Goal: Task Accomplishment & Management: Complete application form

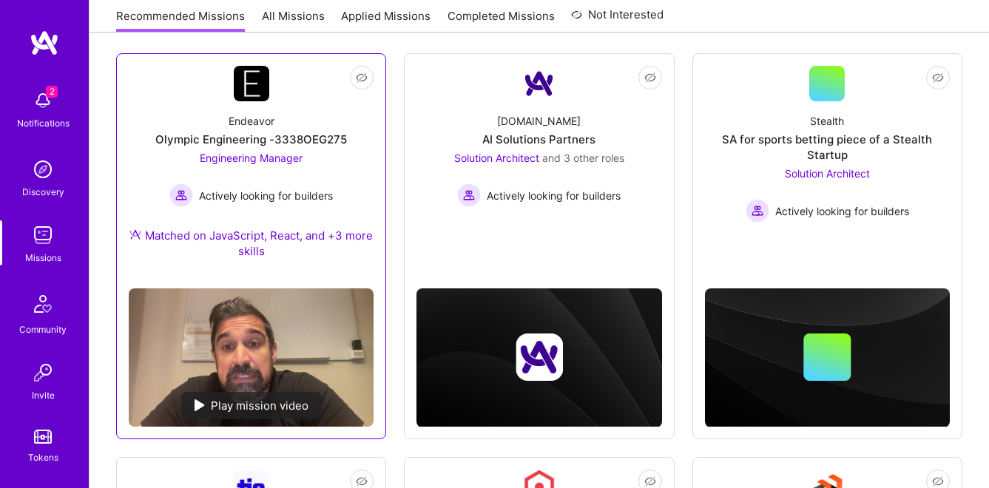
scroll to position [226, 0]
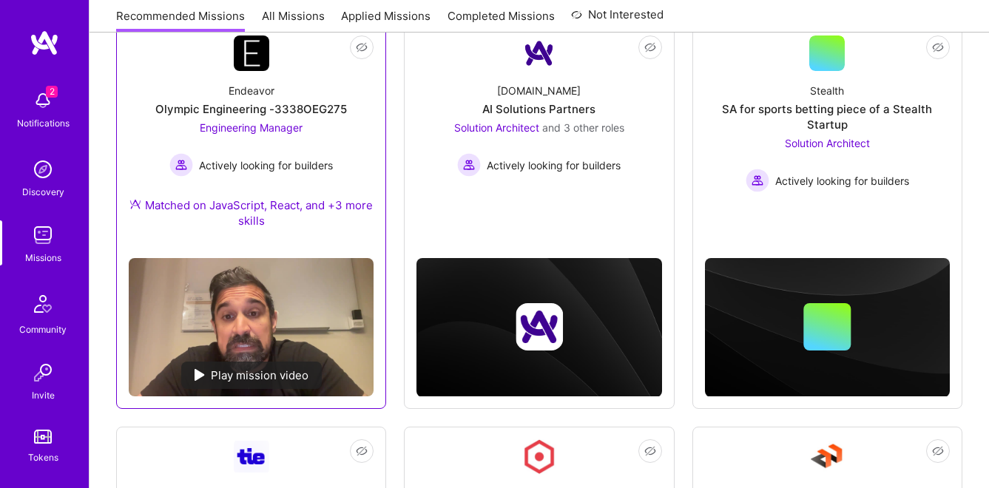
click at [221, 371] on div "Play mission video" at bounding box center [251, 375] width 141 height 27
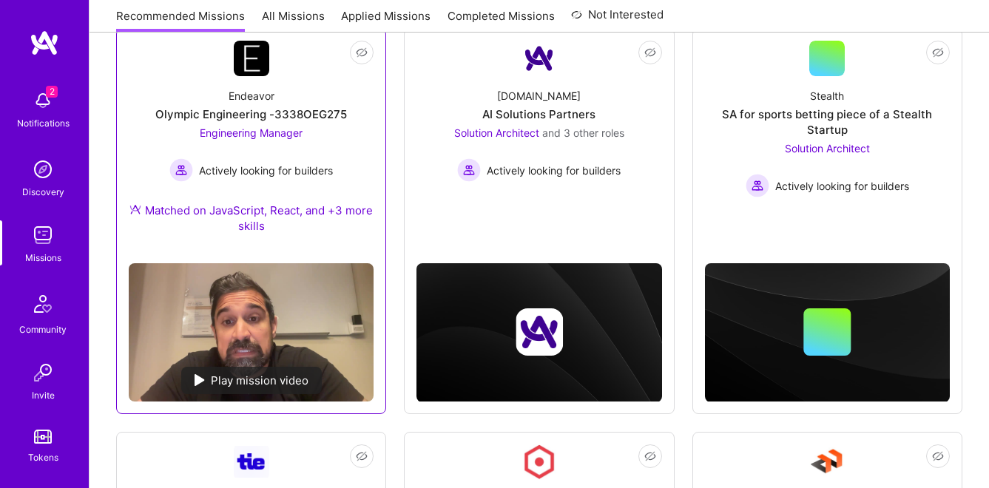
click at [272, 91] on div "Endeavor" at bounding box center [252, 96] width 46 height 16
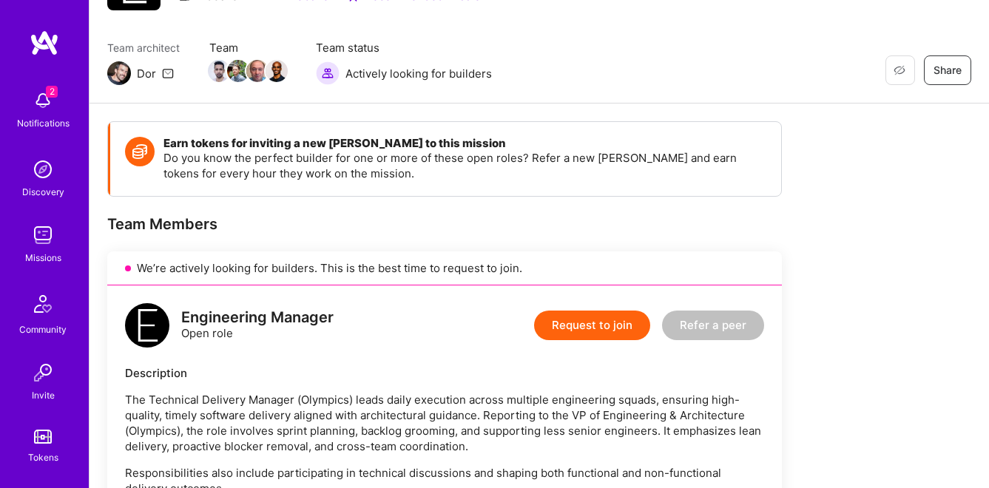
scroll to position [132, 0]
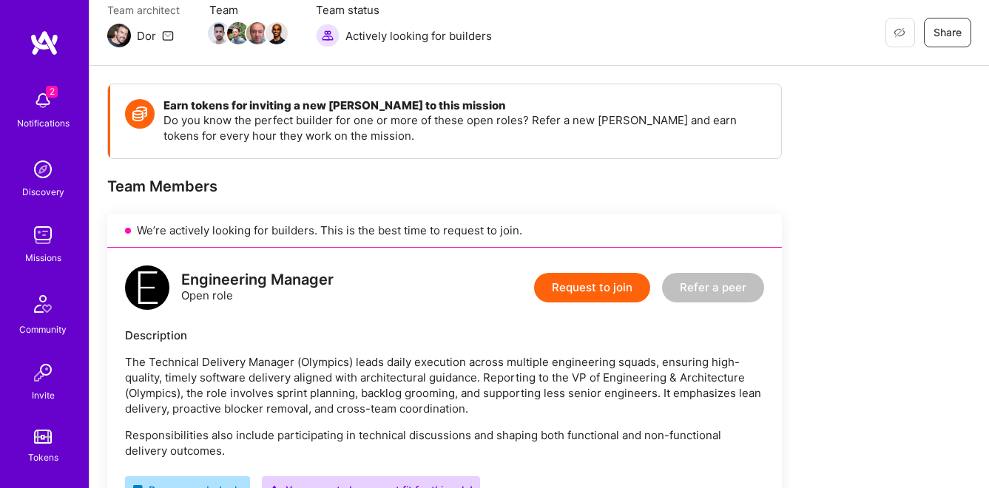
click at [604, 291] on button "Request to join" at bounding box center [592, 288] width 116 height 30
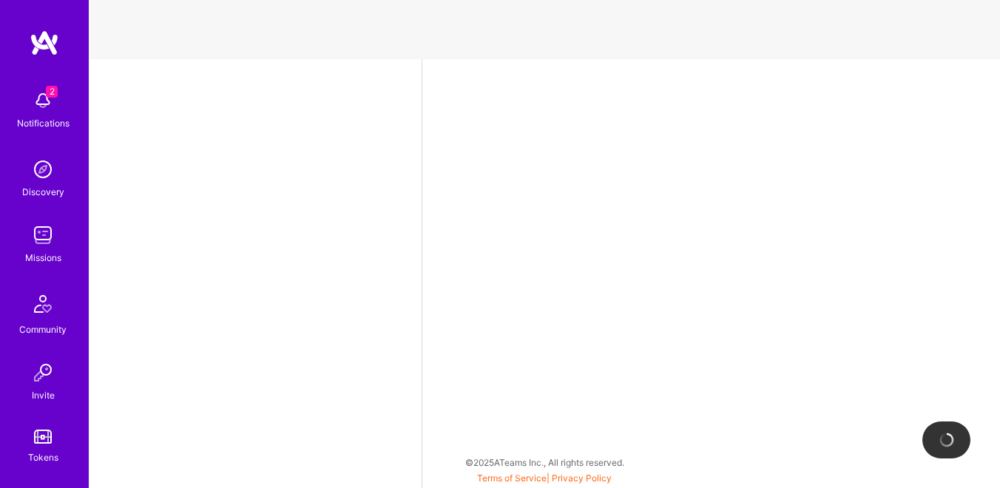
select select "RO"
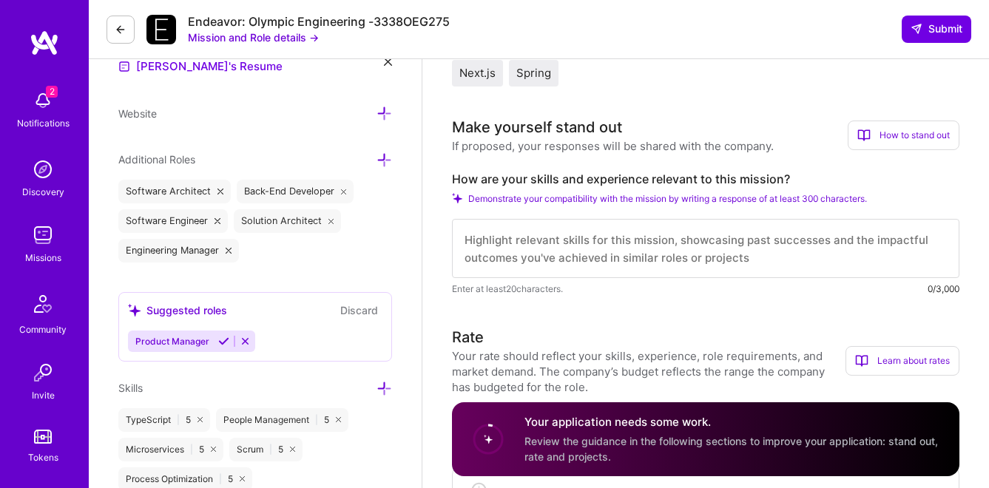
scroll to position [1, 0]
